Goal: Task Accomplishment & Management: Use online tool/utility

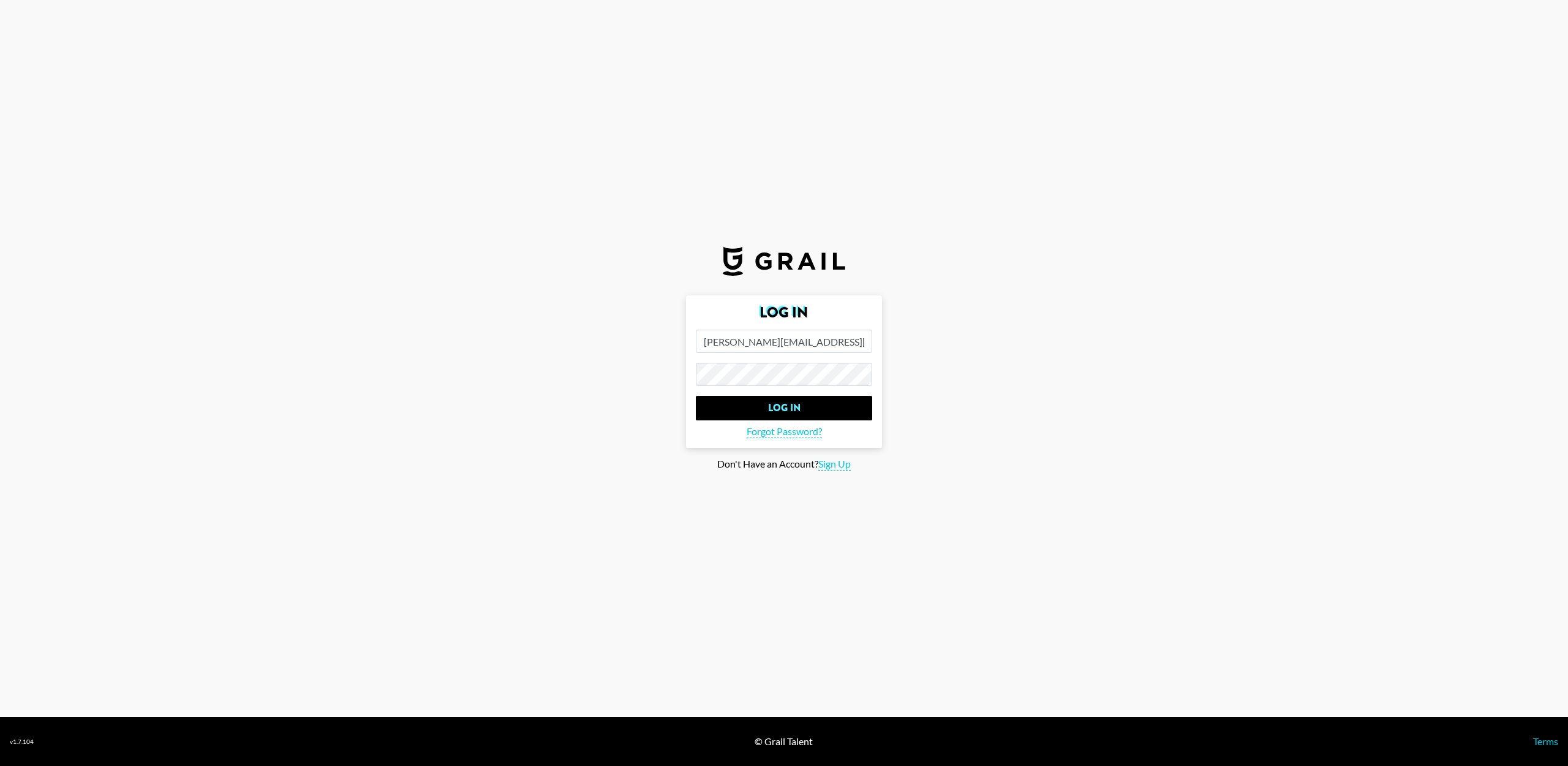
type input "[PERSON_NAME][EMAIL_ADDRESS][PERSON_NAME][DOMAIN_NAME]"
click at [784, 408] on input "Log In" at bounding box center [784, 408] width 176 height 24
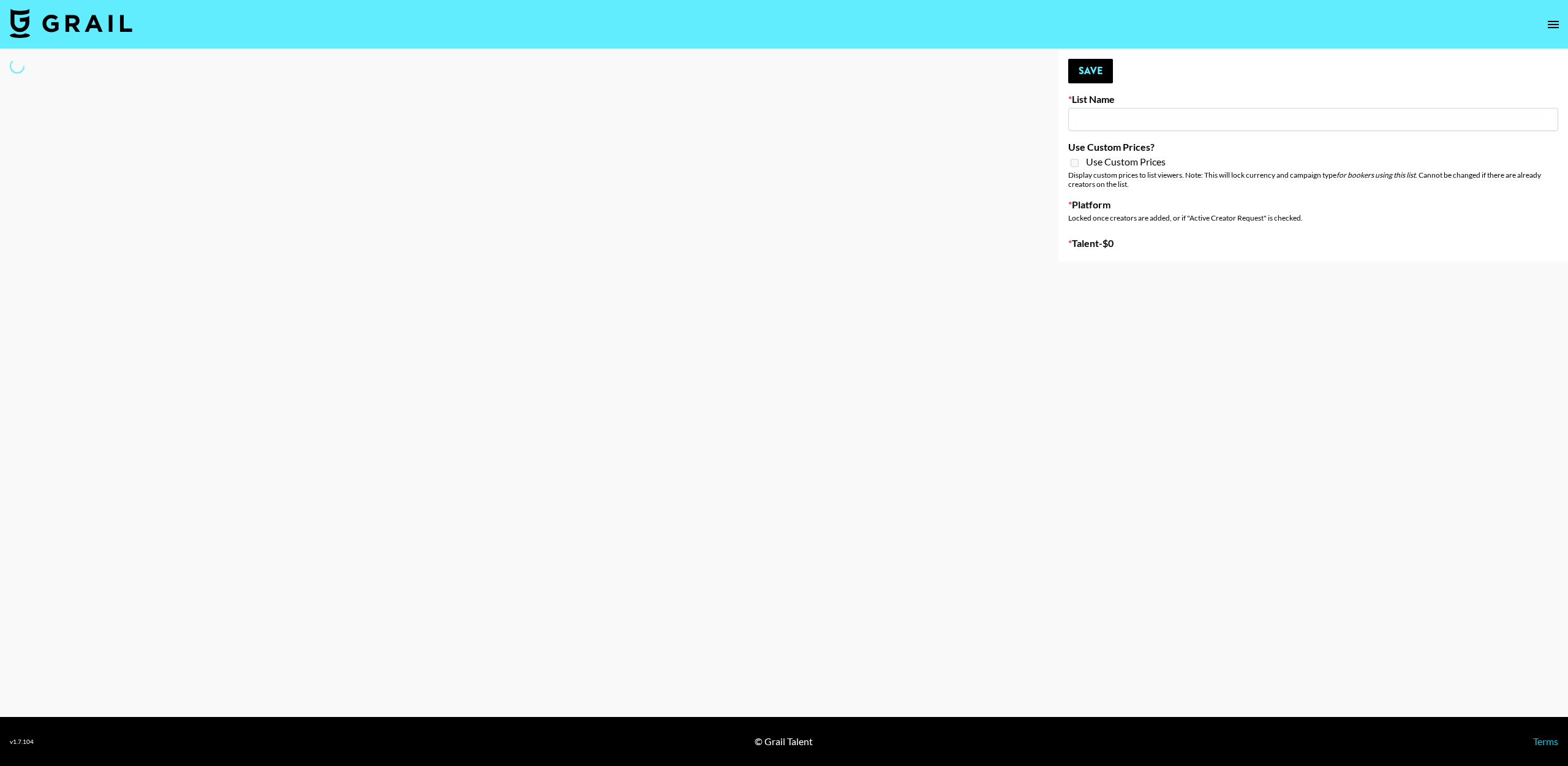
select select "Song"
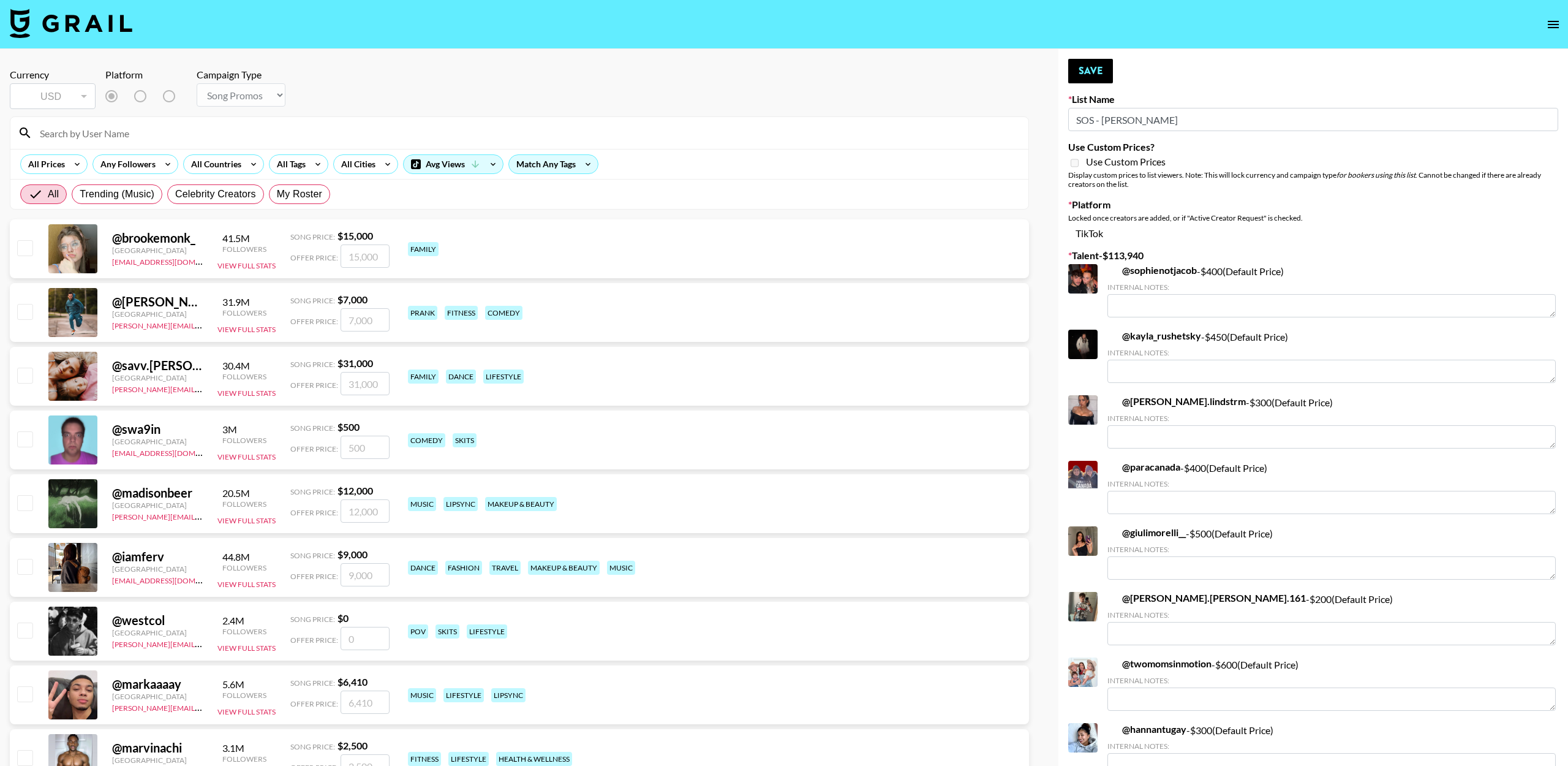
type input "SOS - [PERSON_NAME]"
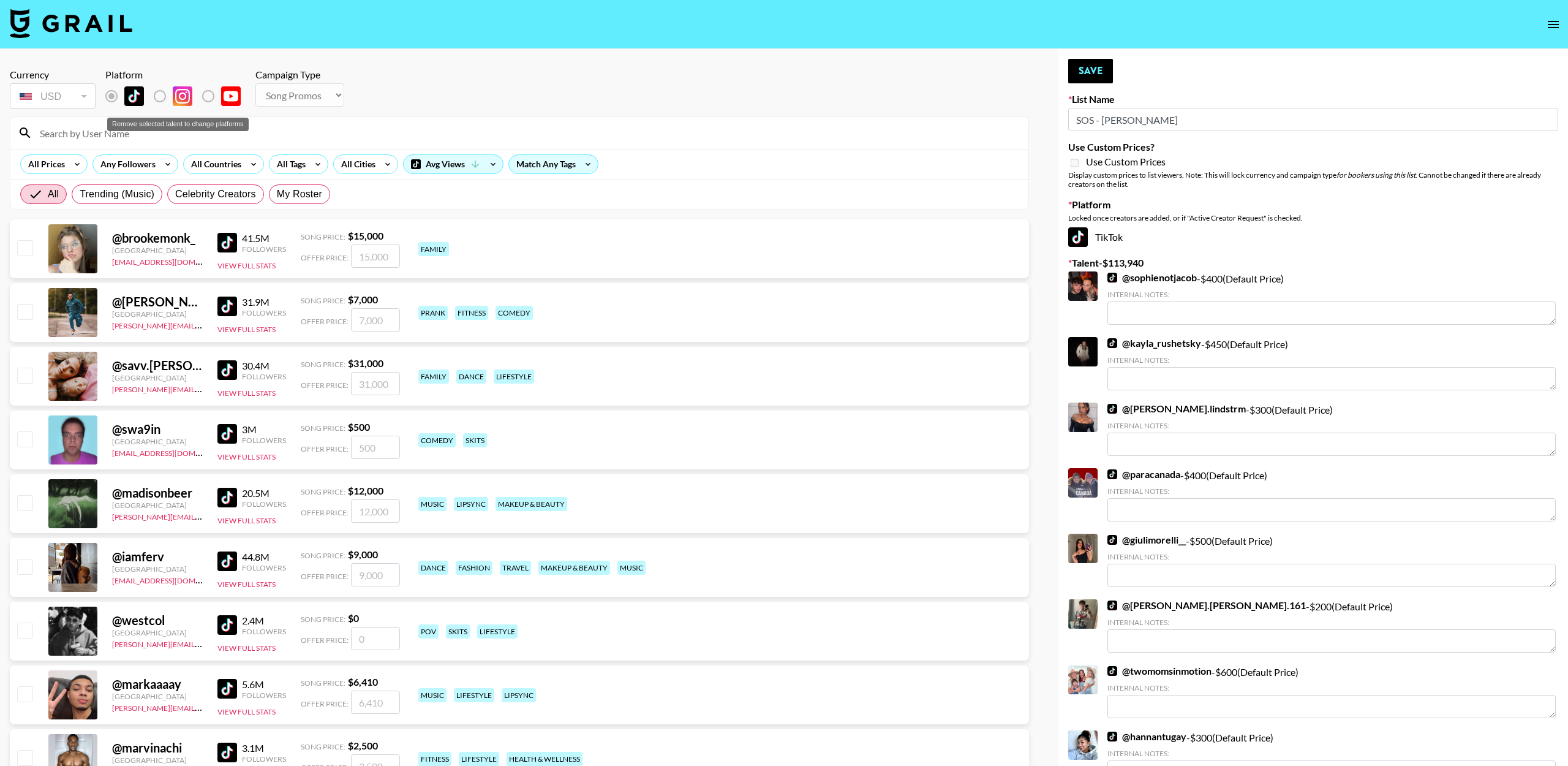
click at [149, 130] on div "Remove selected talent to change platforms" at bounding box center [178, 121] width 144 height 23
click at [217, 139] on input at bounding box center [527, 133] width 989 height 20
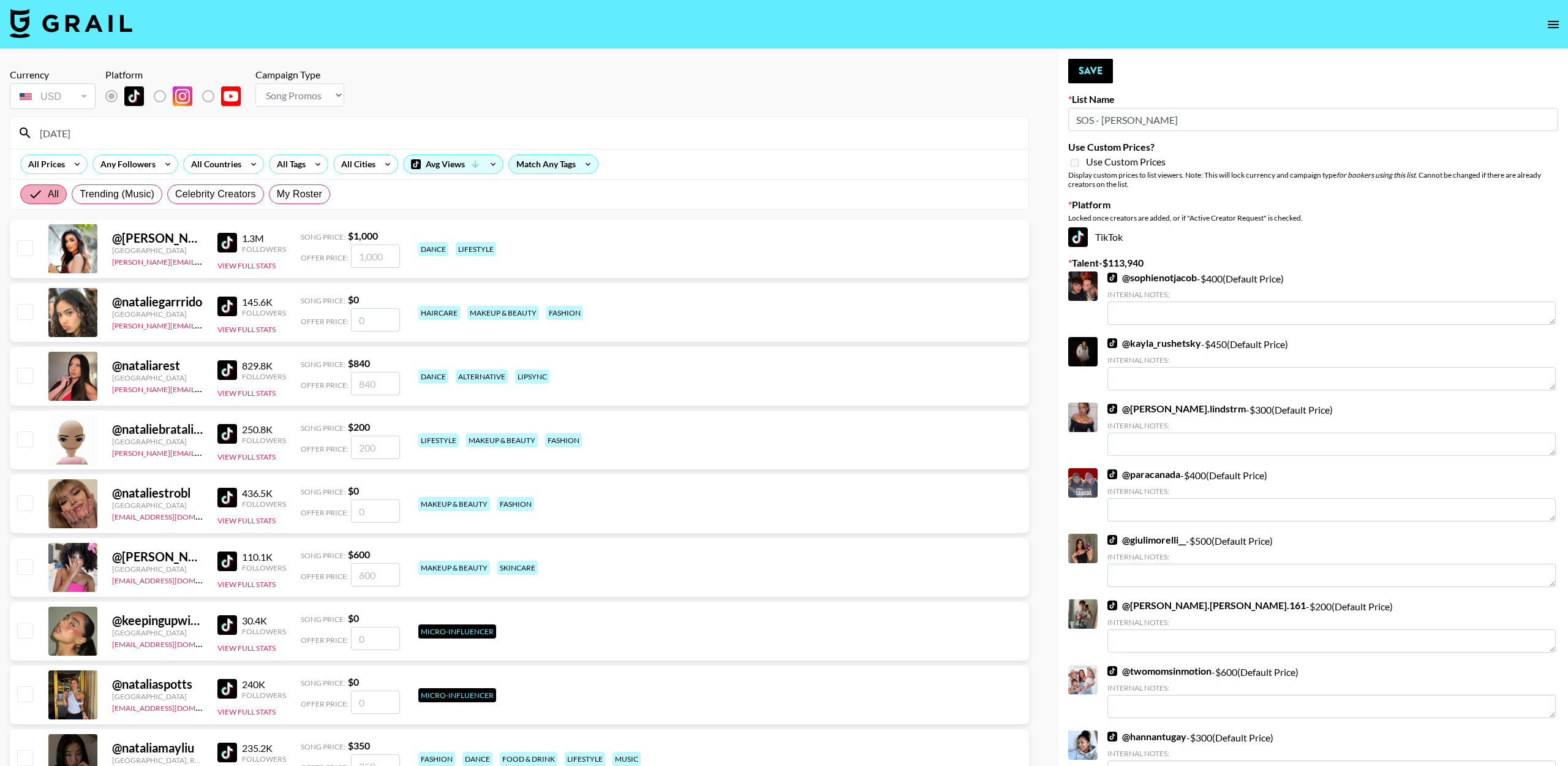
scroll to position [7, 0]
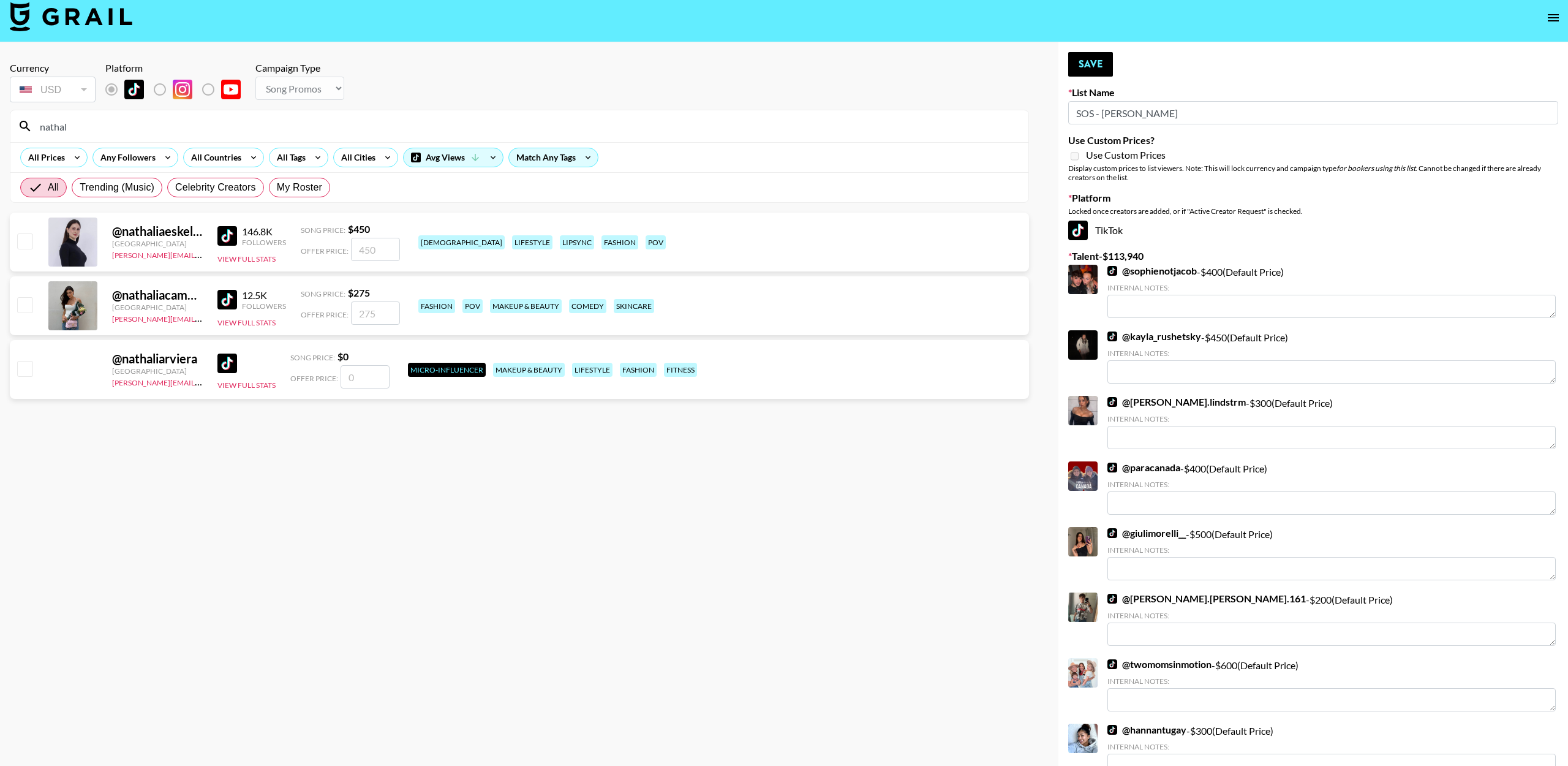
type input "nathal"
click at [22, 243] on input "checkbox" at bounding box center [25, 241] width 15 height 15
checkbox input "true"
drag, startPoint x: 381, startPoint y: 252, endPoint x: 356, endPoint y: 252, distance: 25.0
click at [356, 252] on input "450" at bounding box center [375, 249] width 49 height 23
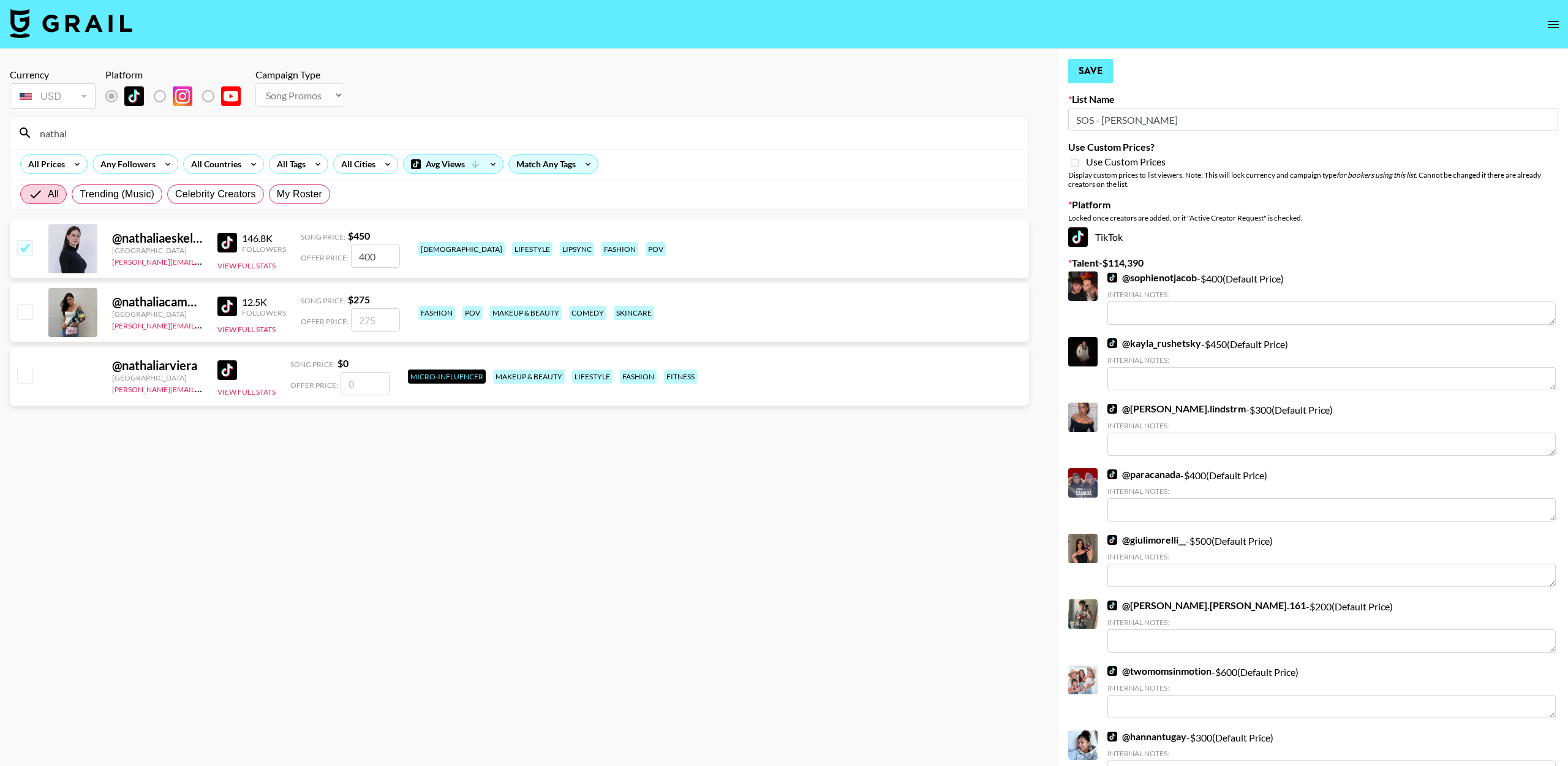
scroll to position [0, 0]
type input "400"
click at [1085, 69] on button "Save" at bounding box center [1090, 71] width 45 height 24
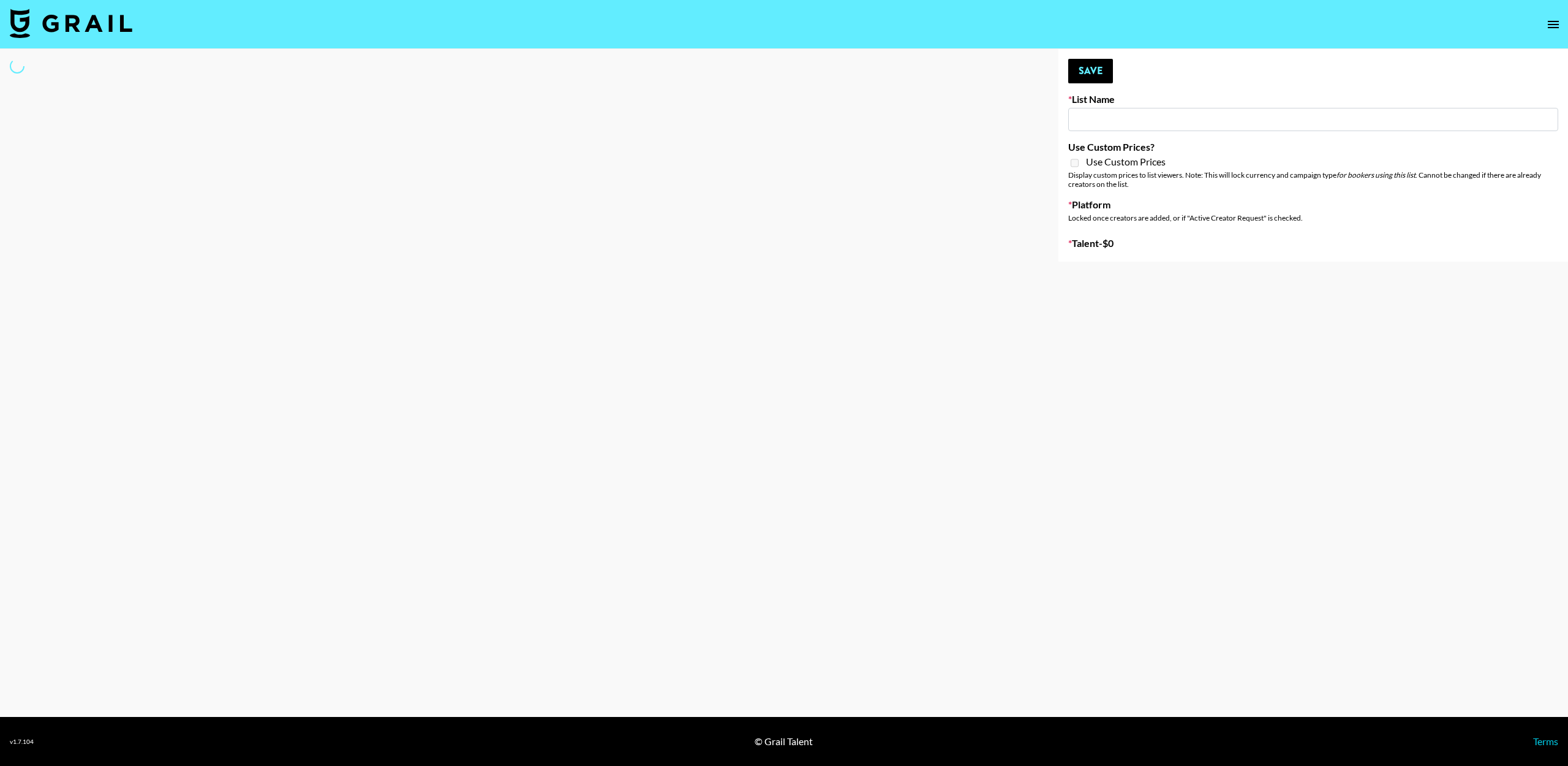
type input "Laundry Day - Supermodel"
select select "Song"
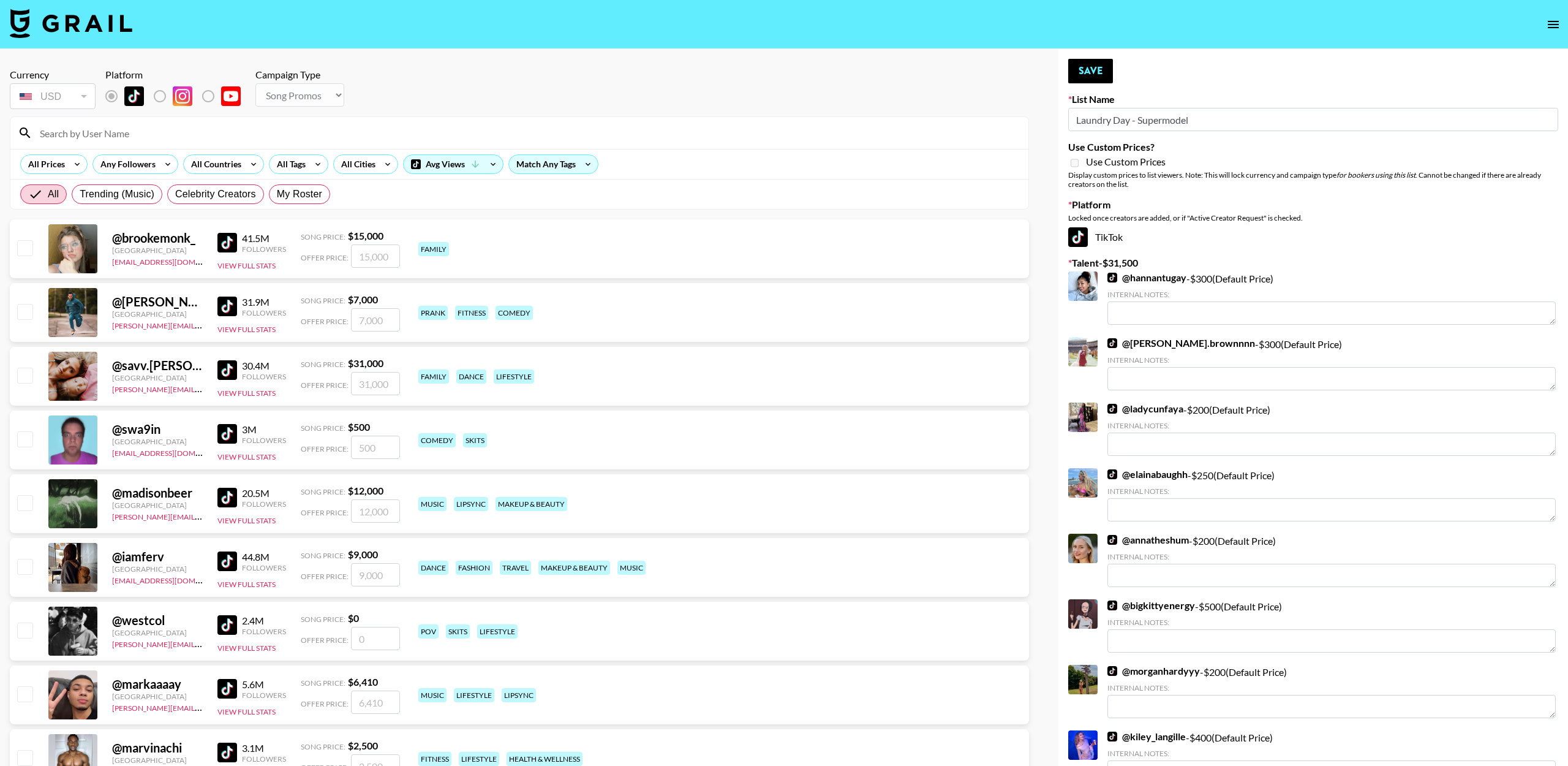
click at [92, 136] on input at bounding box center [527, 133] width 989 height 20
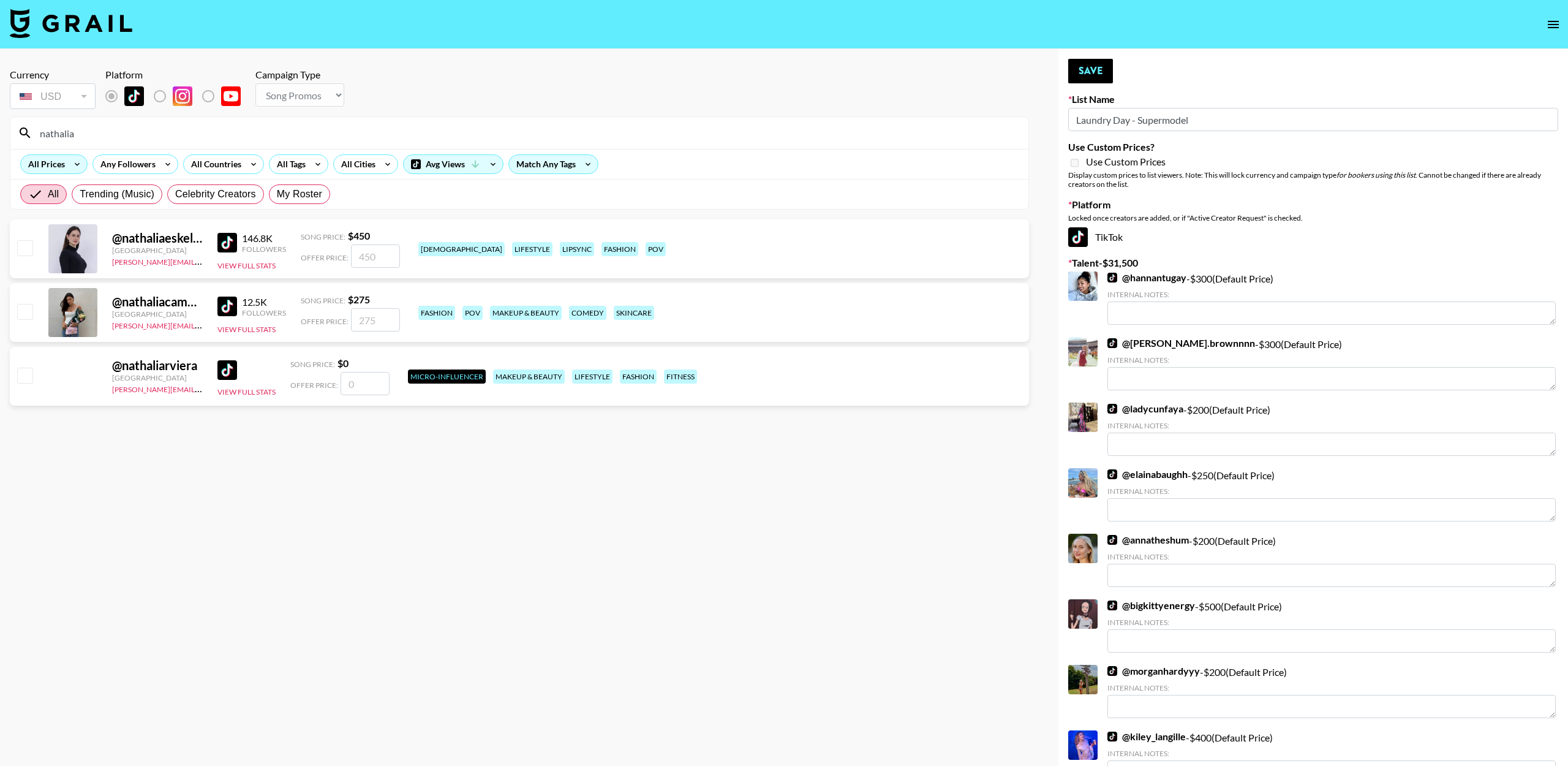
type input "[PERSON_NAME]"
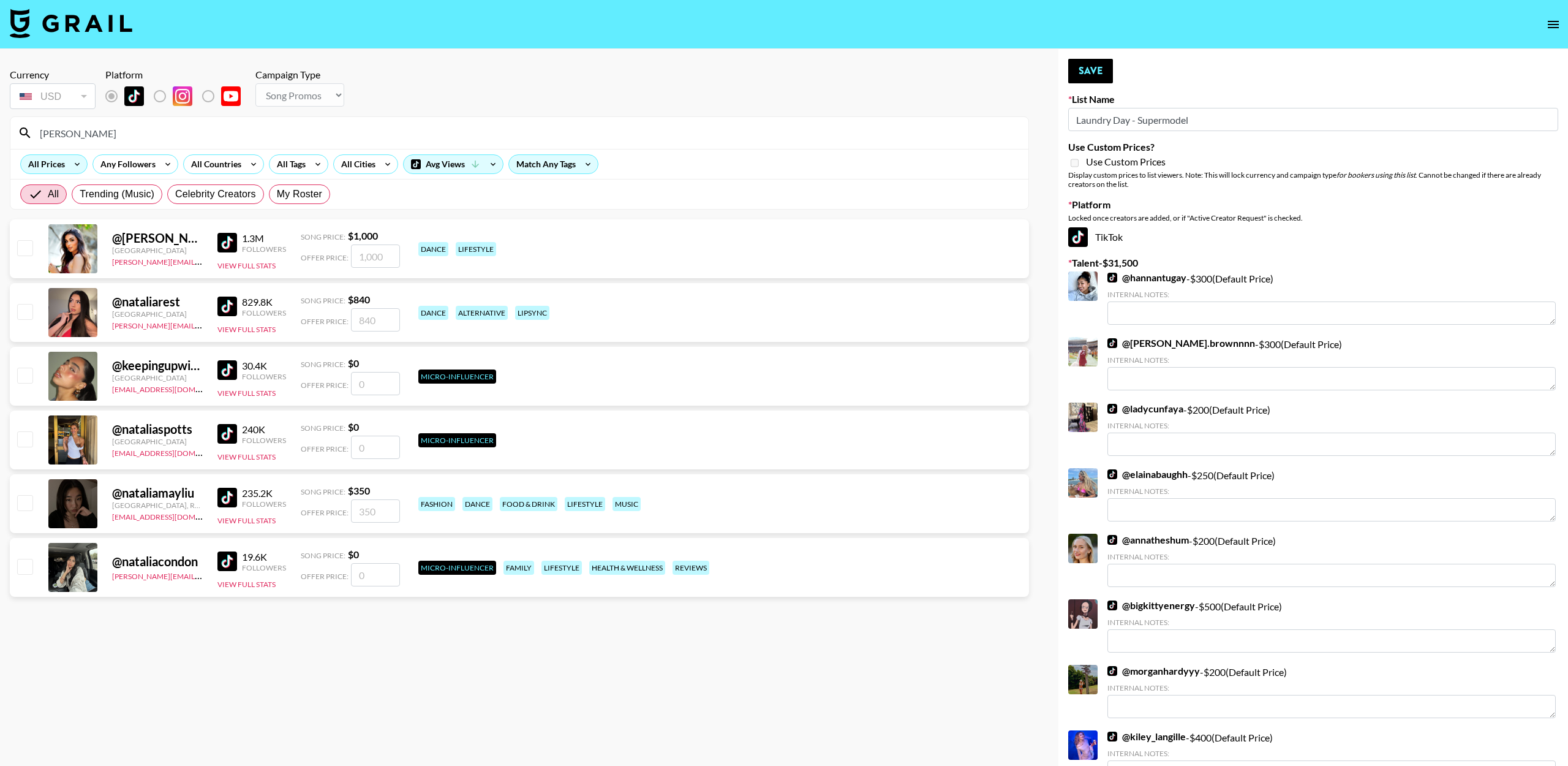
click at [27, 253] on input "checkbox" at bounding box center [25, 248] width 15 height 15
checkbox input "true"
type input "1000"
click at [25, 249] on input "checkbox" at bounding box center [25, 248] width 15 height 15
checkbox input "false"
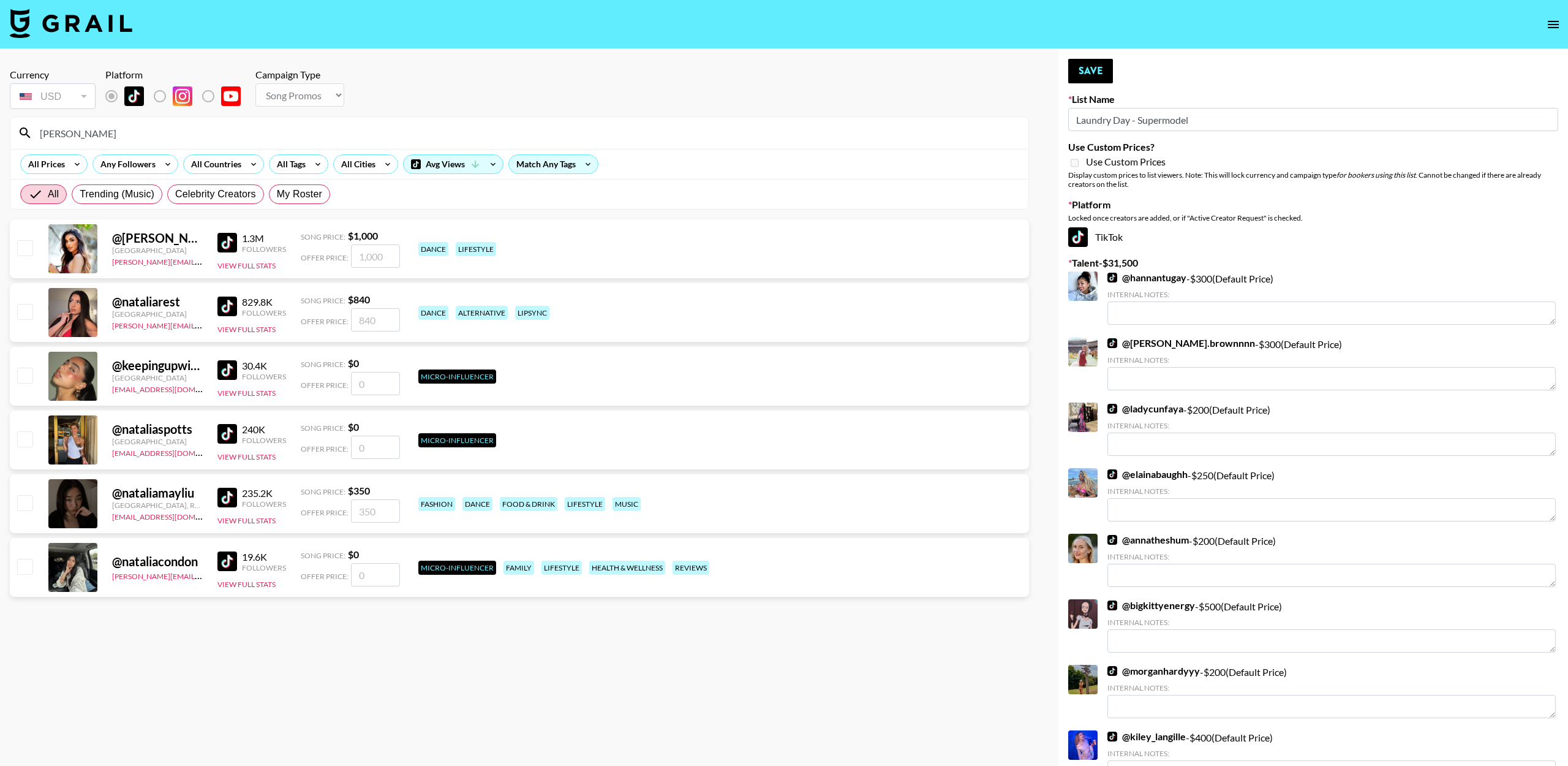
drag, startPoint x: 81, startPoint y: 133, endPoint x: 53, endPoint y: 137, distance: 28.3
click at [53, 137] on input "Natalia" at bounding box center [527, 133] width 989 height 20
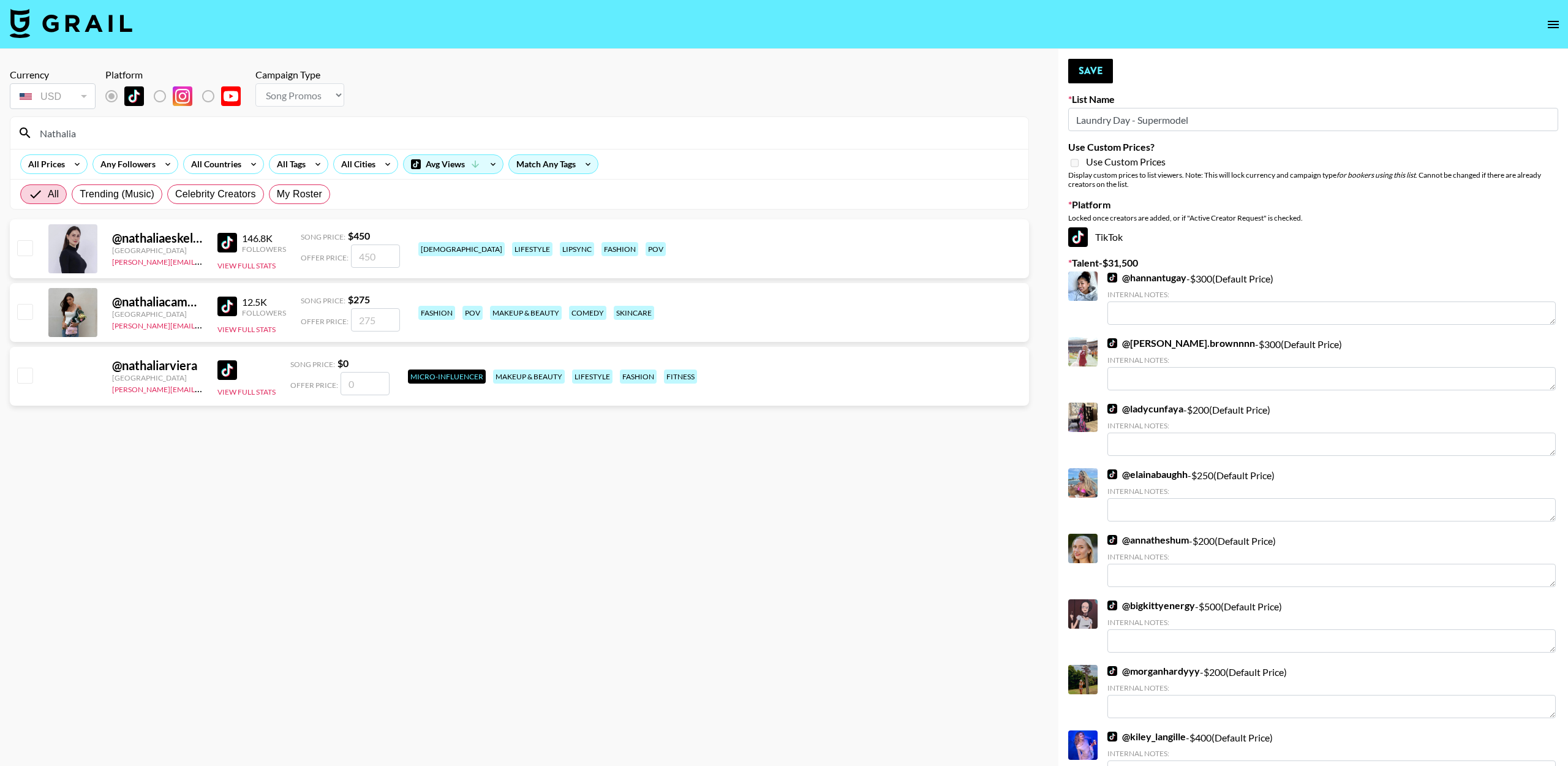
type input "Nathalia"
click at [24, 242] on input "checkbox" at bounding box center [25, 248] width 15 height 15
checkbox input "true"
click at [367, 257] on input "450" at bounding box center [375, 255] width 49 height 23
type input "400"
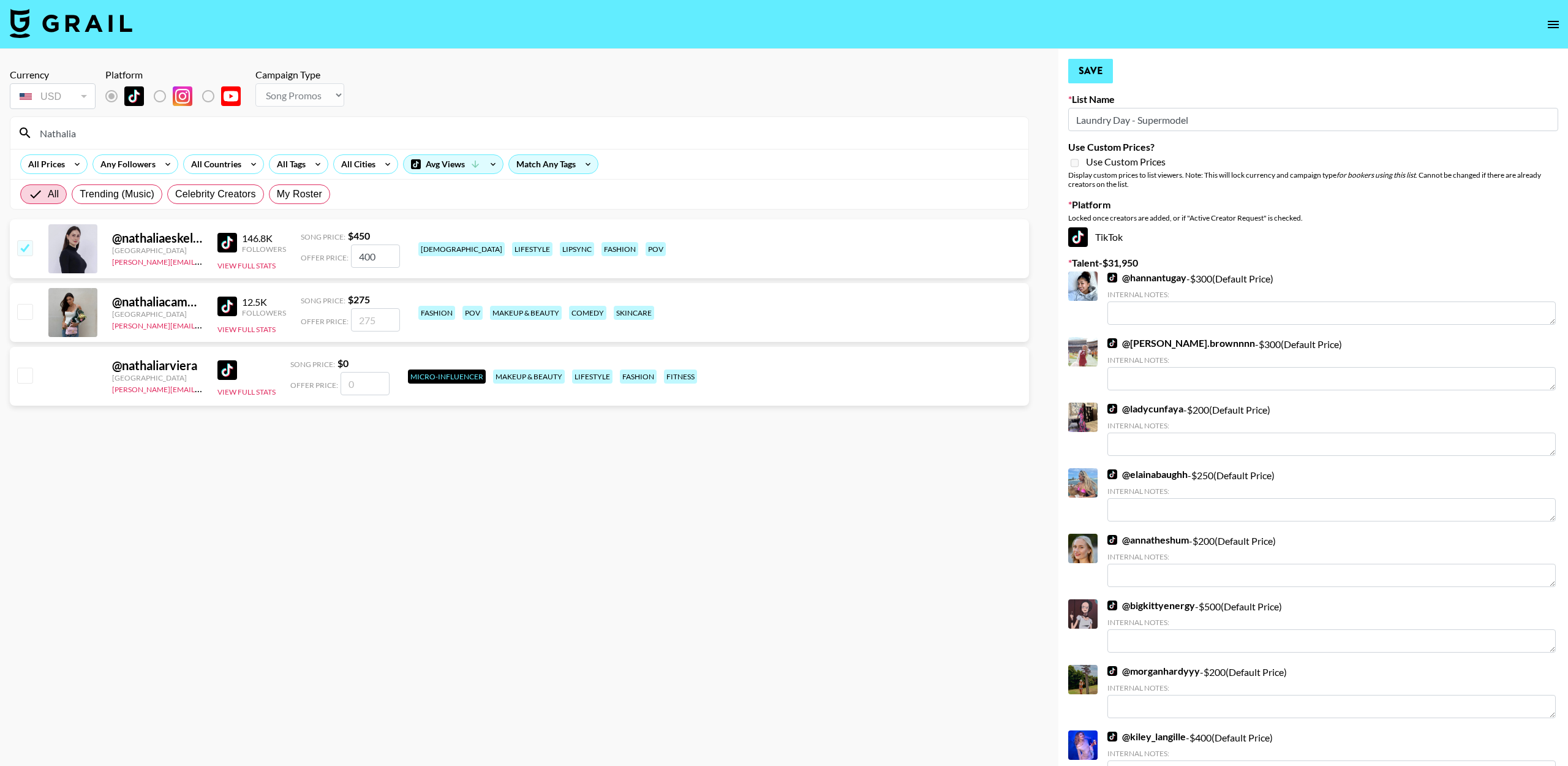
click at [1084, 73] on button "Save" at bounding box center [1090, 71] width 45 height 24
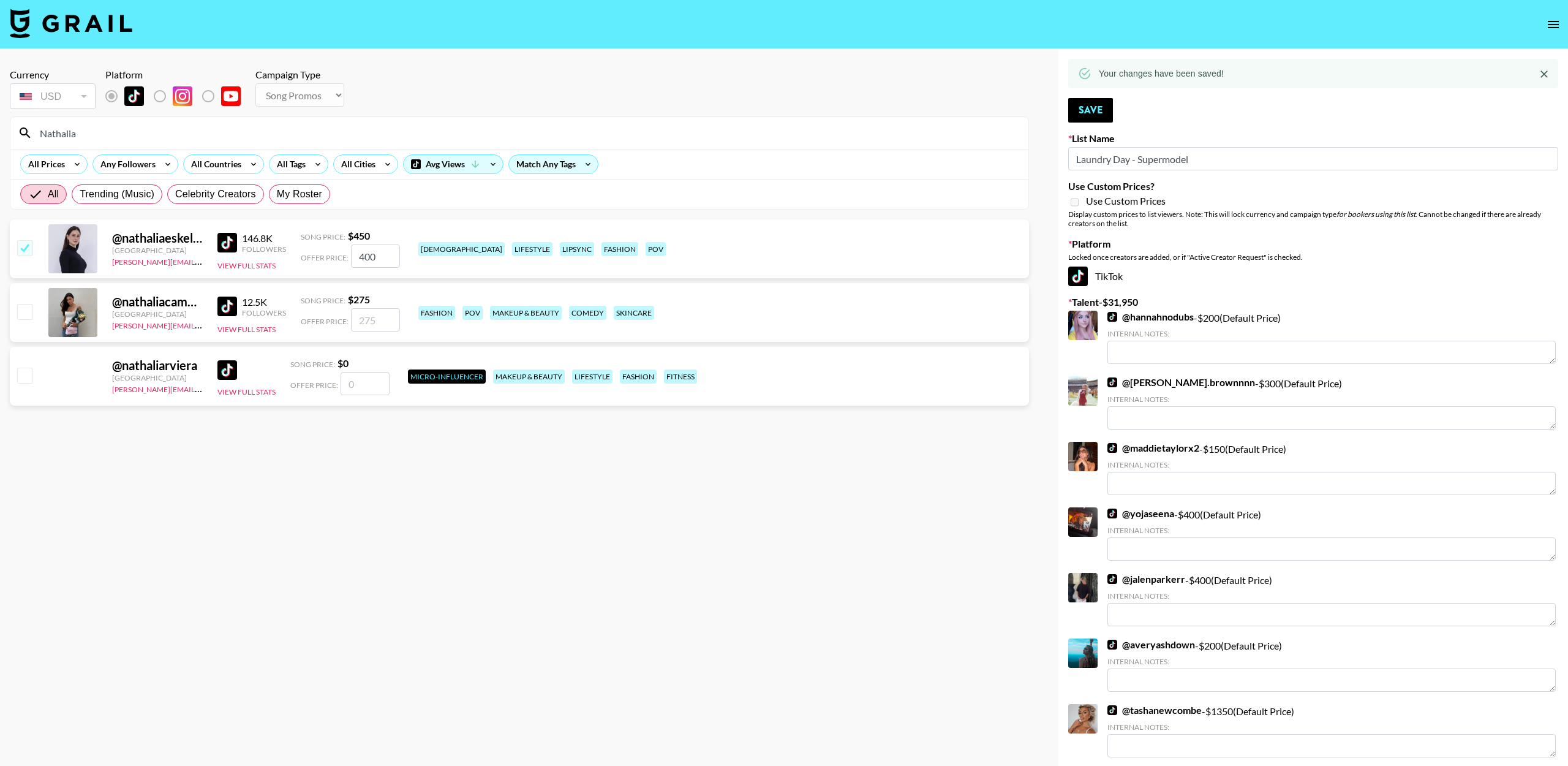
drag, startPoint x: 120, startPoint y: 138, endPoint x: 32, endPoint y: 126, distance: 88.8
click at [32, 126] on div "Nathalia" at bounding box center [519, 132] width 1018 height 32
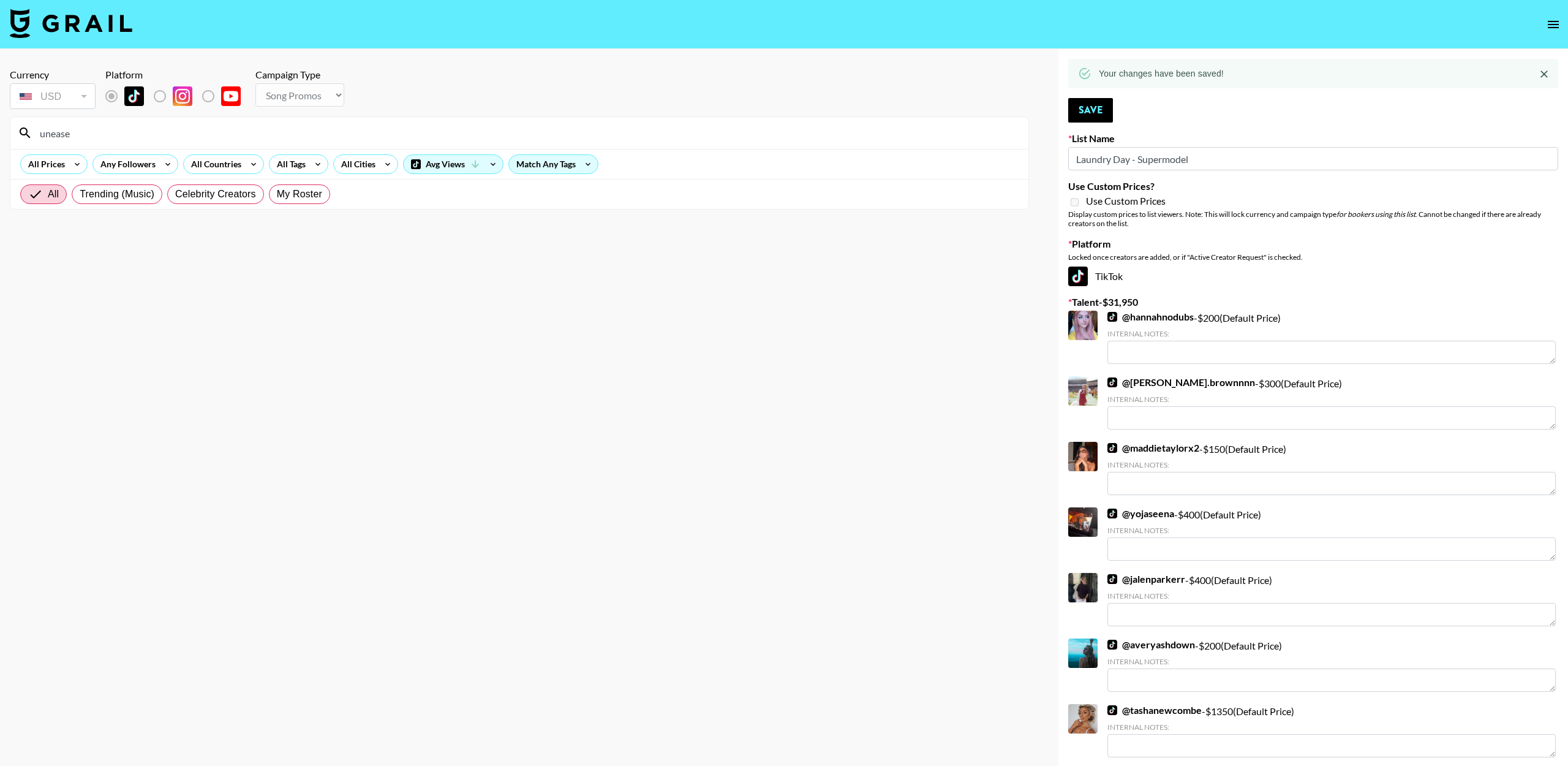
drag, startPoint x: 32, startPoint y: 126, endPoint x: 22, endPoint y: 252, distance: 126.4
click at [22, 252] on section "Currency USD USD ​ Platform Campaign Type Choose Type... Song Promos Brand Prom…" at bounding box center [519, 393] width 1019 height 668
click at [71, 131] on input "unease" at bounding box center [527, 133] width 989 height 20
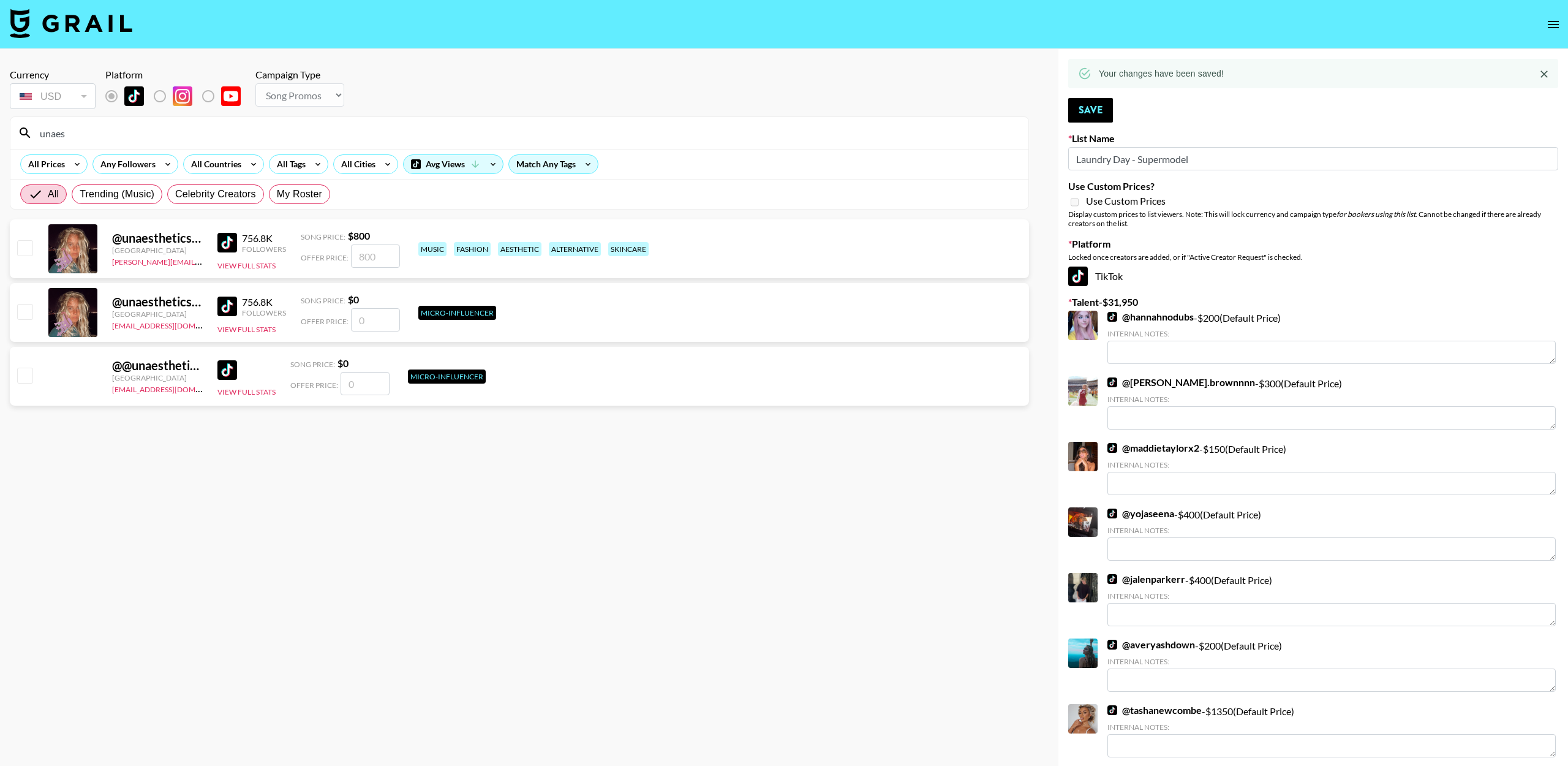
type input "unaes"
click at [28, 247] on input "checkbox" at bounding box center [25, 248] width 15 height 15
checkbox input "true"
type input "800"
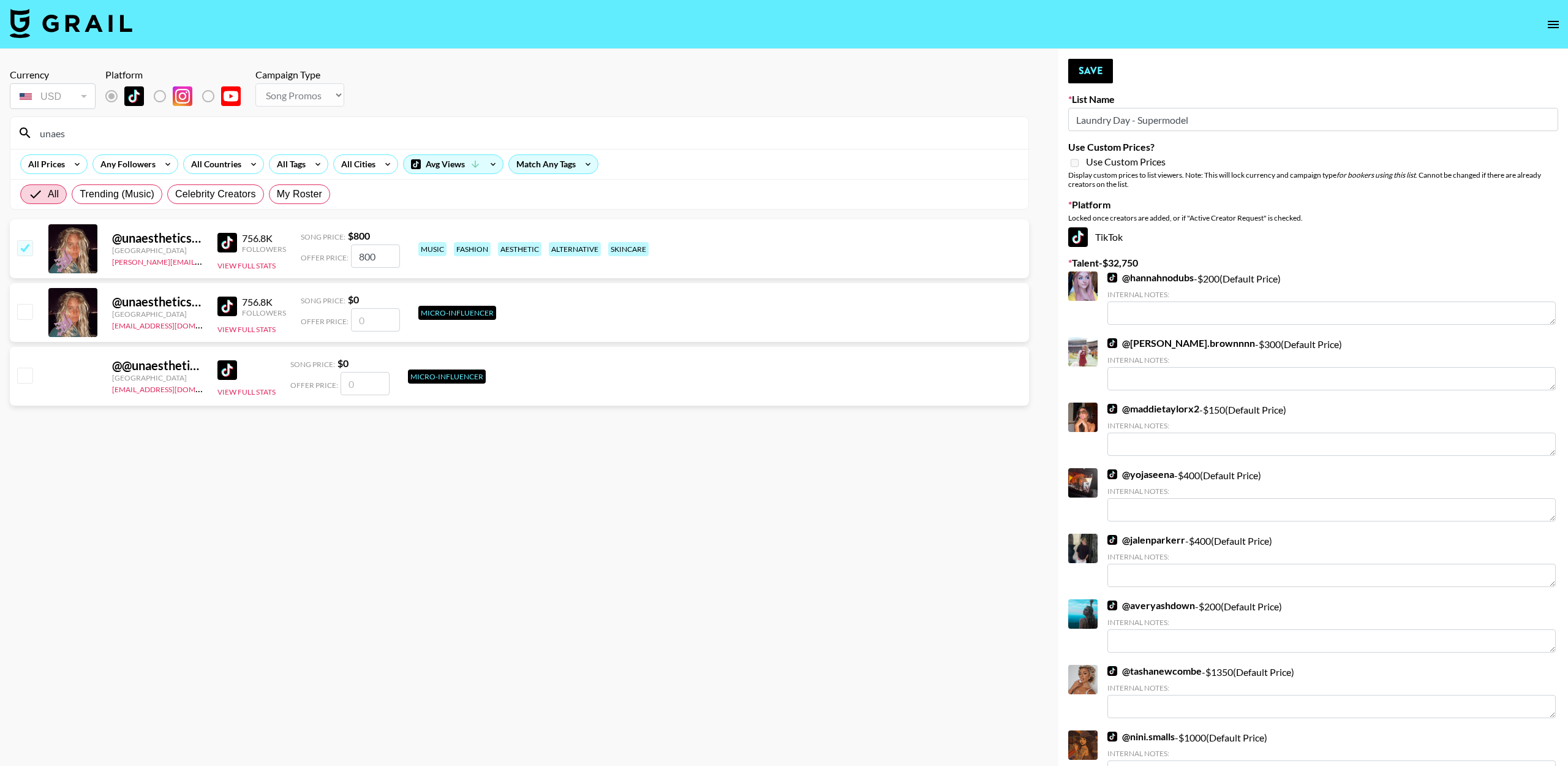
click at [360, 256] on input "800" at bounding box center [375, 255] width 49 height 23
checkbox input "false"
checkbox input "true"
type input "600"
click at [1084, 76] on button "Save" at bounding box center [1090, 71] width 45 height 24
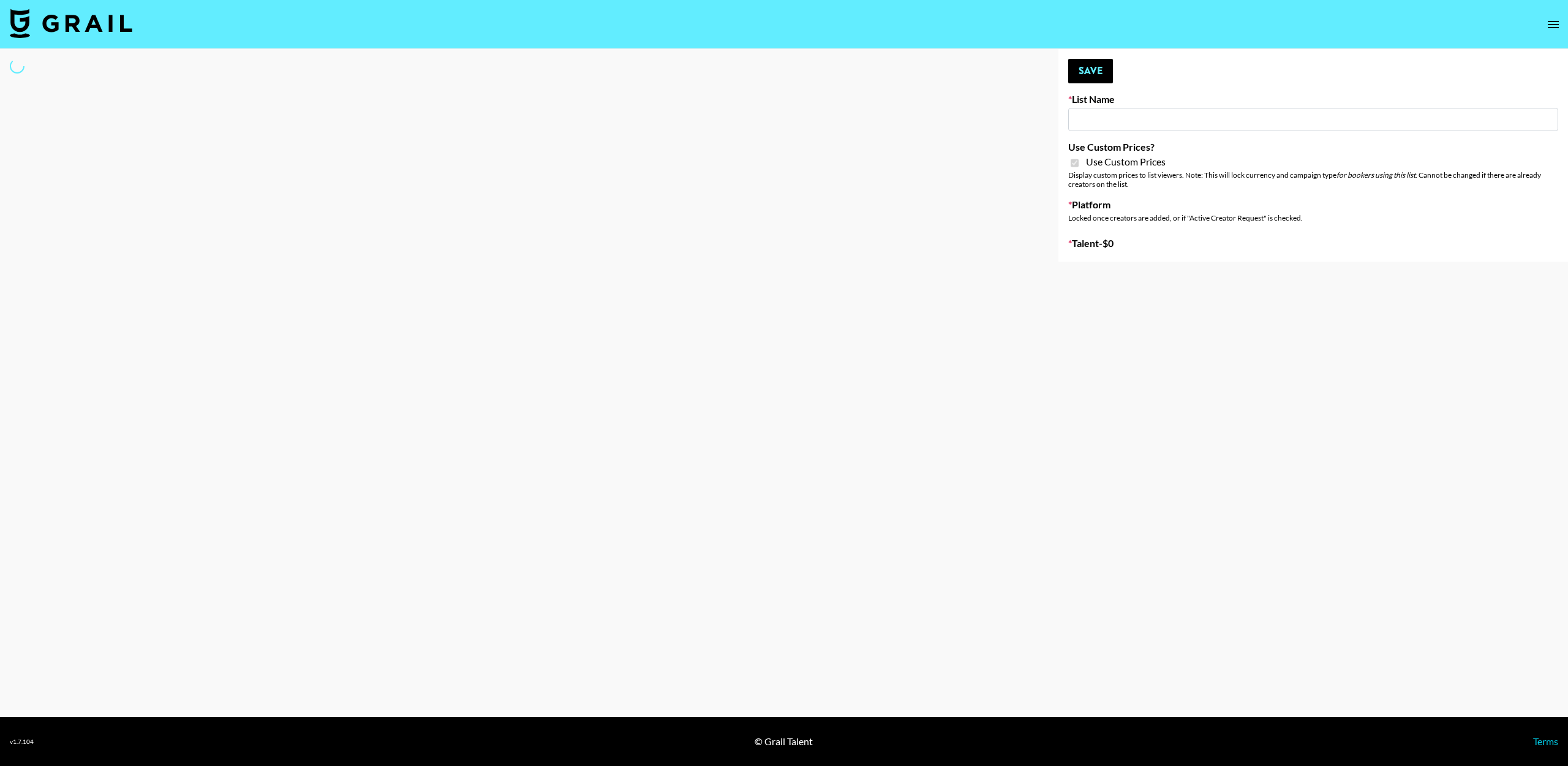
type input "Nourish"
checkbox input "true"
select select "Brand"
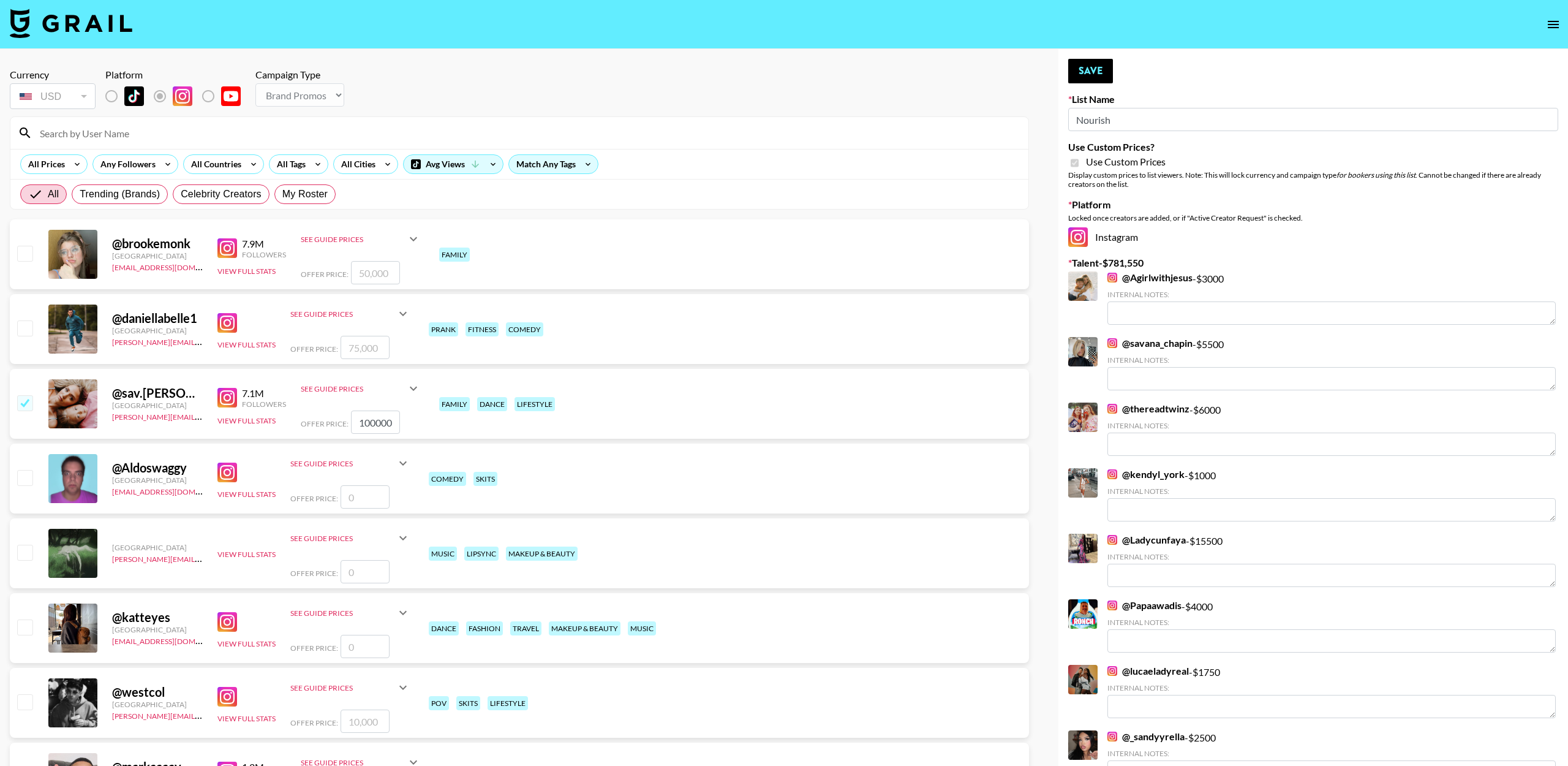
click at [173, 136] on input at bounding box center [527, 133] width 989 height 20
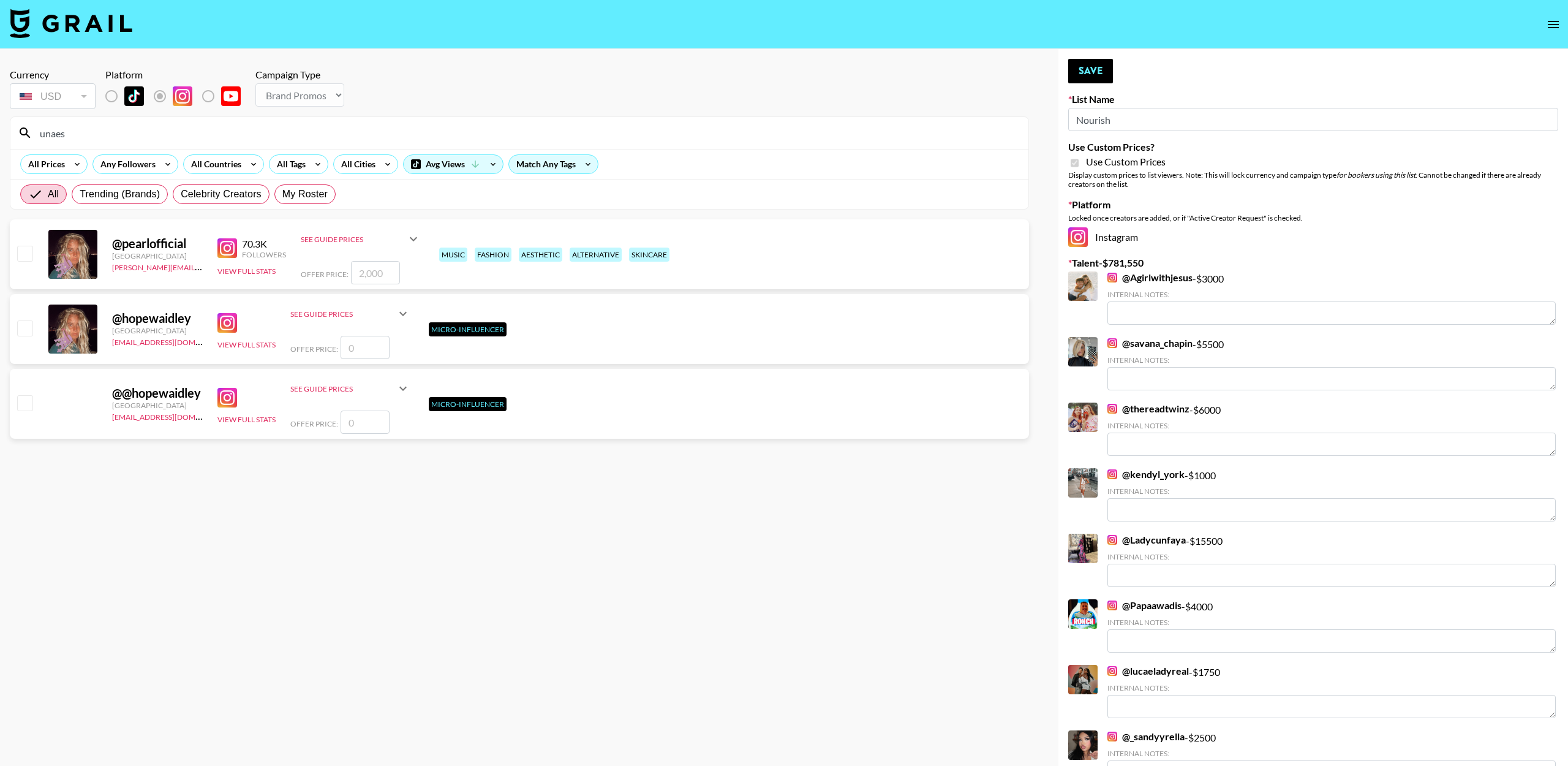
type input "unaes"
click at [22, 249] on input "checkbox" at bounding box center [25, 253] width 15 height 15
checkbox input "true"
type input "2000"
click at [1084, 68] on button "Save" at bounding box center [1090, 71] width 45 height 24
